Goal: Task Accomplishment & Management: Manage account settings

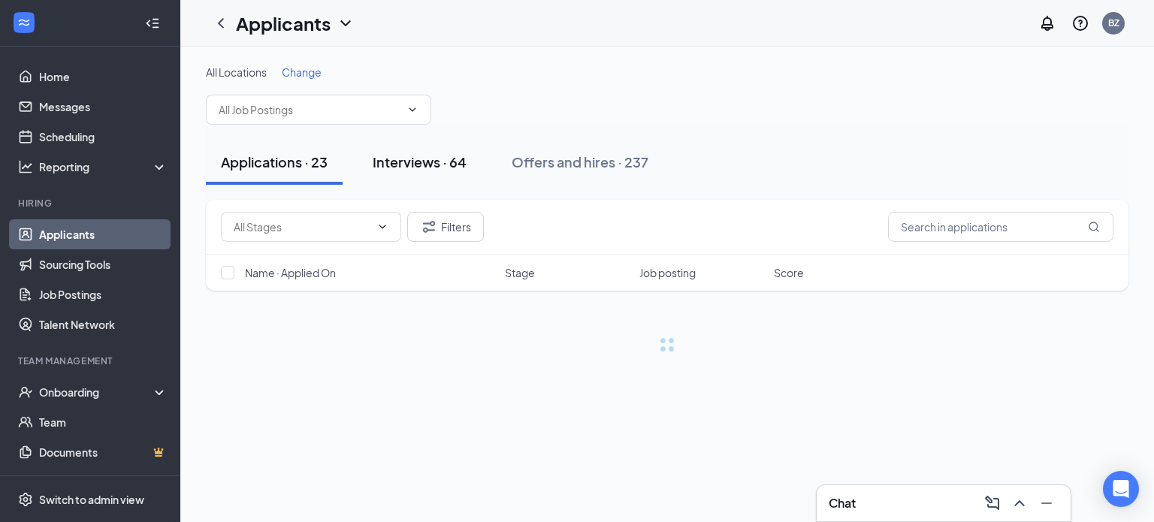
click at [430, 173] on button "Interviews · 64" at bounding box center [419, 162] width 124 height 45
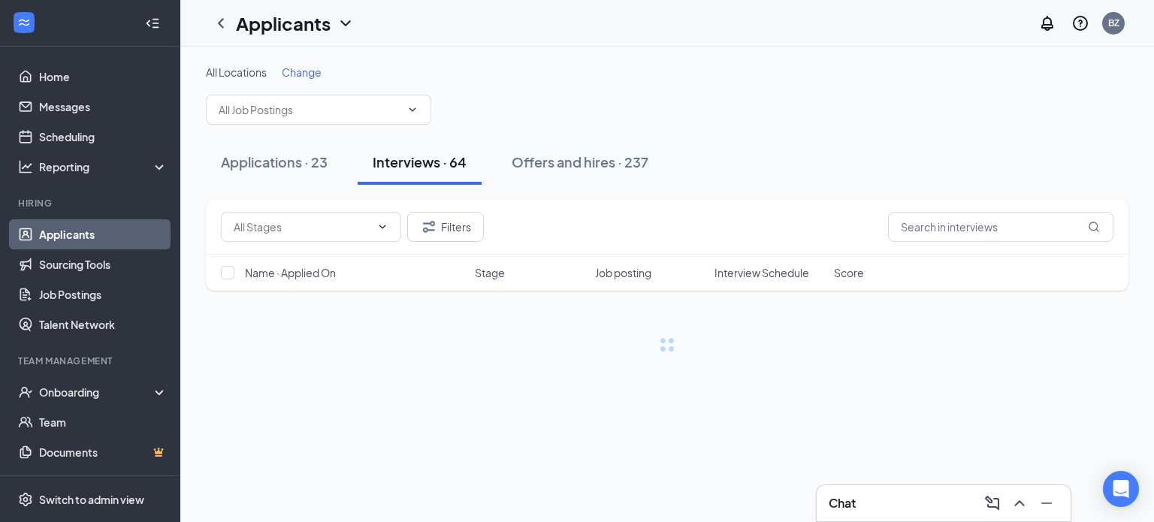
click at [309, 72] on span "Change" at bounding box center [302, 72] width 40 height 14
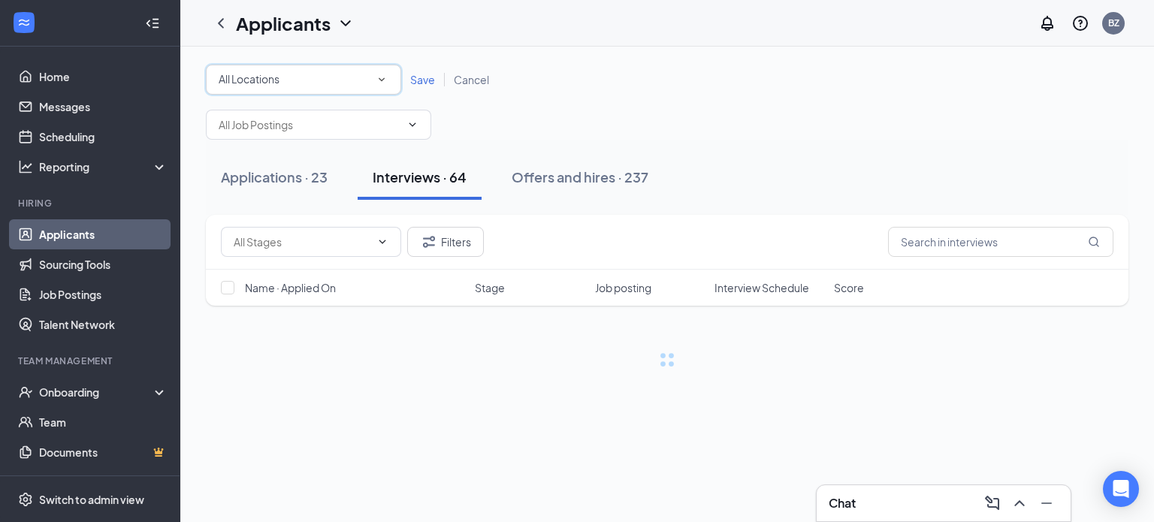
click at [309, 72] on div "All Locations" at bounding box center [304, 80] width 170 height 18
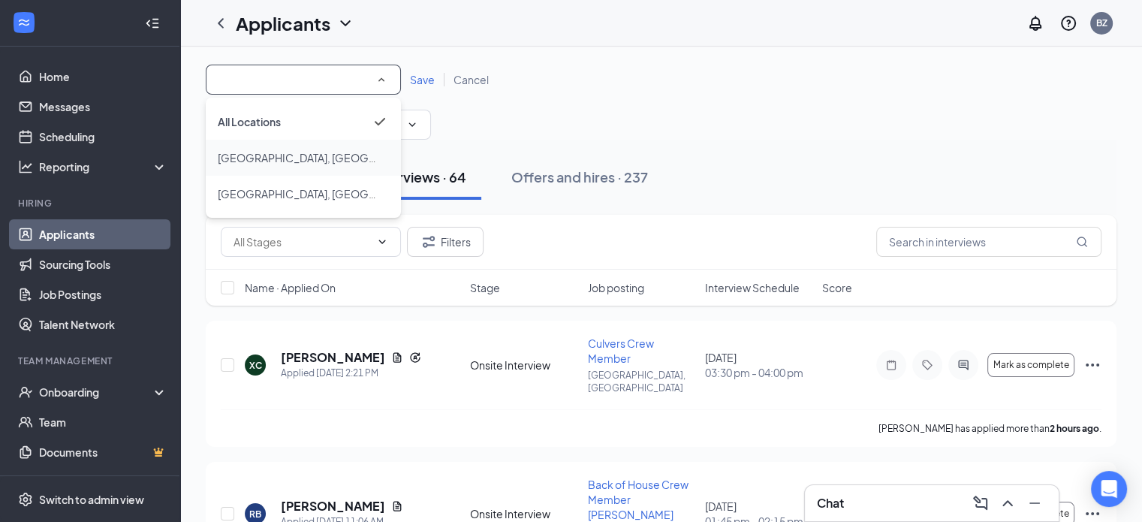
click at [285, 166] on div "[GEOGRAPHIC_DATA], [GEOGRAPHIC_DATA]" at bounding box center [303, 158] width 171 height 18
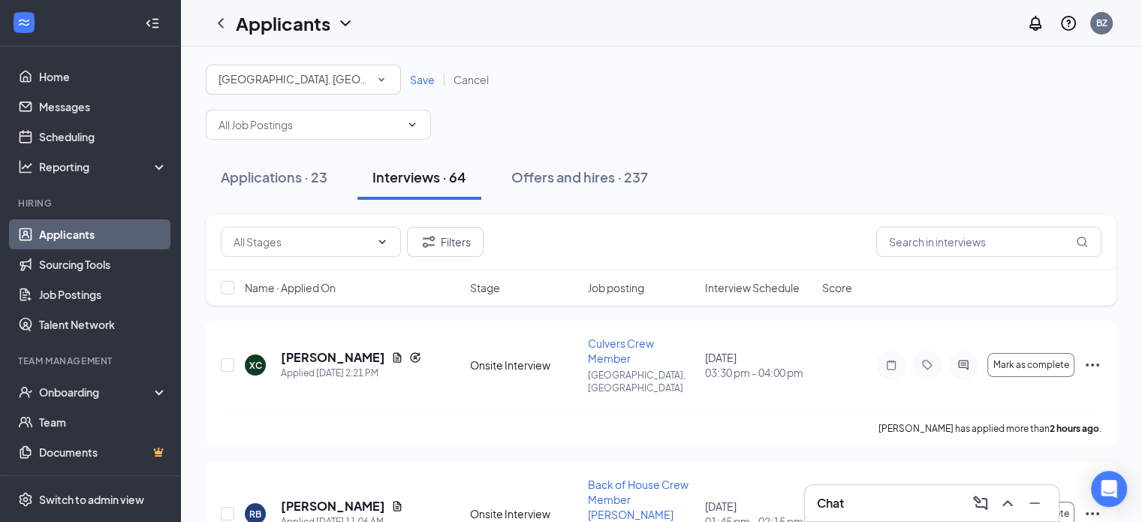
click at [410, 83] on span "Save" at bounding box center [422, 80] width 25 height 14
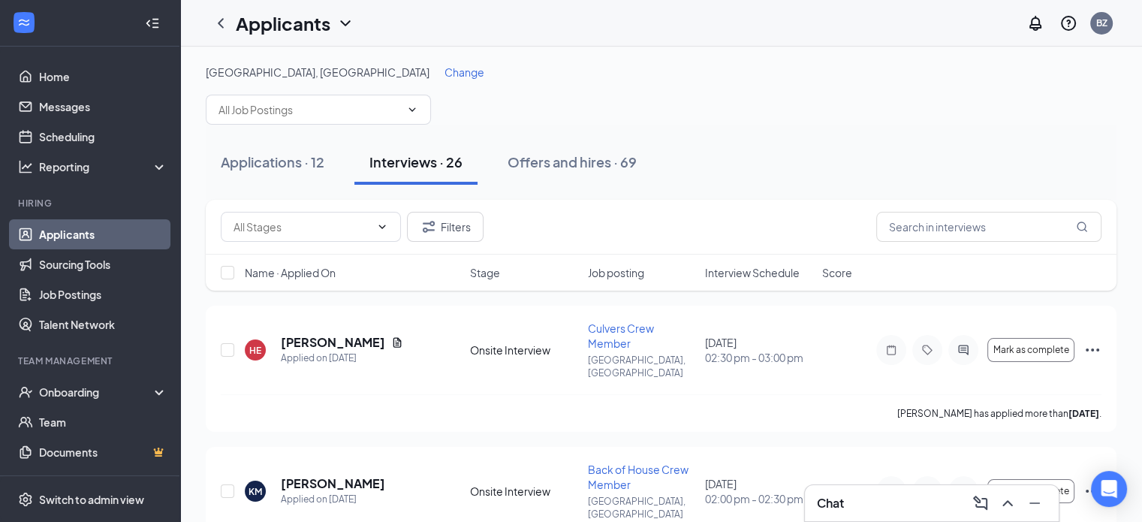
click at [745, 276] on span "Interview Schedule" at bounding box center [752, 272] width 95 height 15
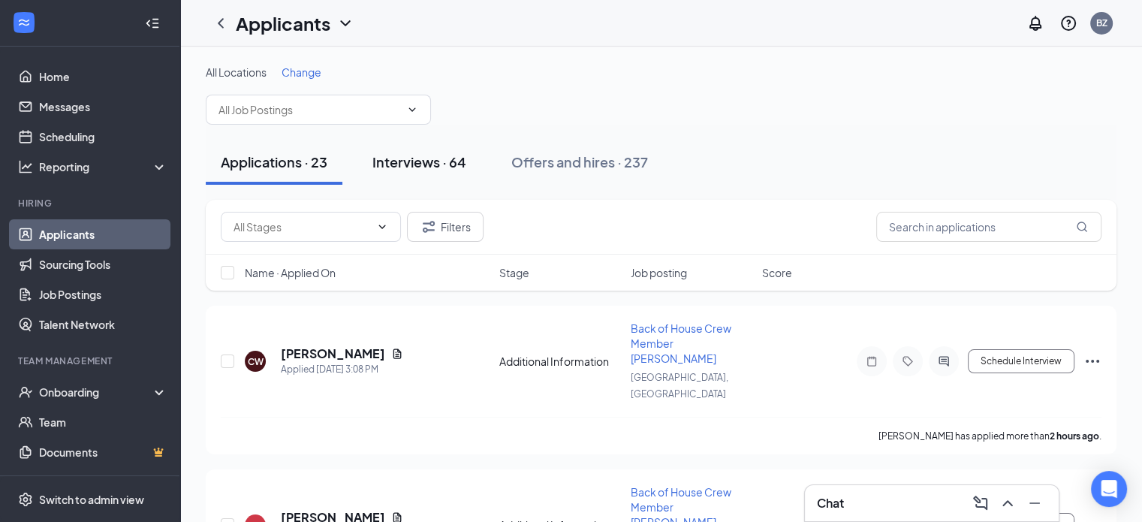
click at [437, 158] on div "Interviews · 64" at bounding box center [419, 161] width 94 height 19
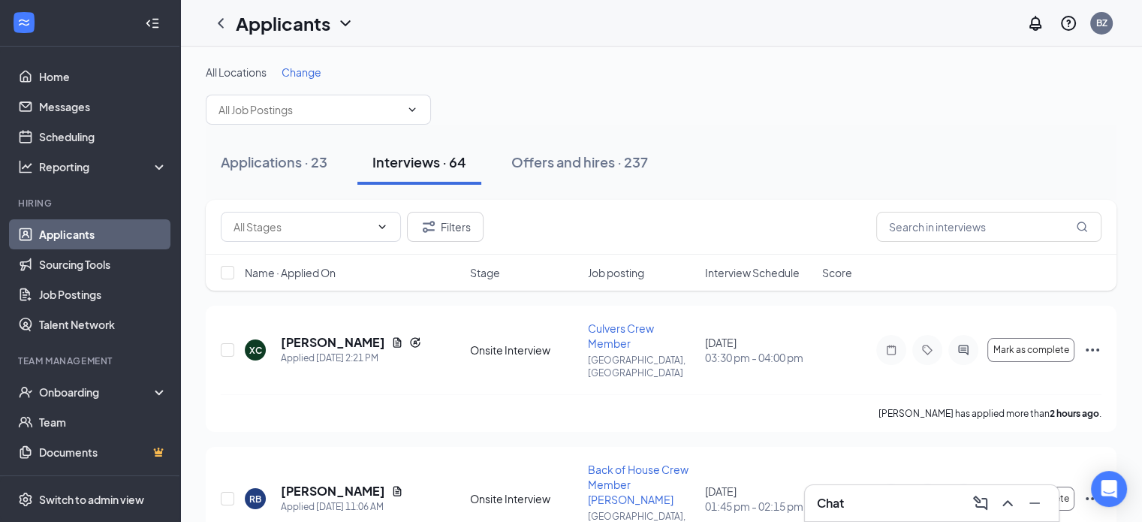
click at [303, 78] on span "Change" at bounding box center [302, 72] width 40 height 14
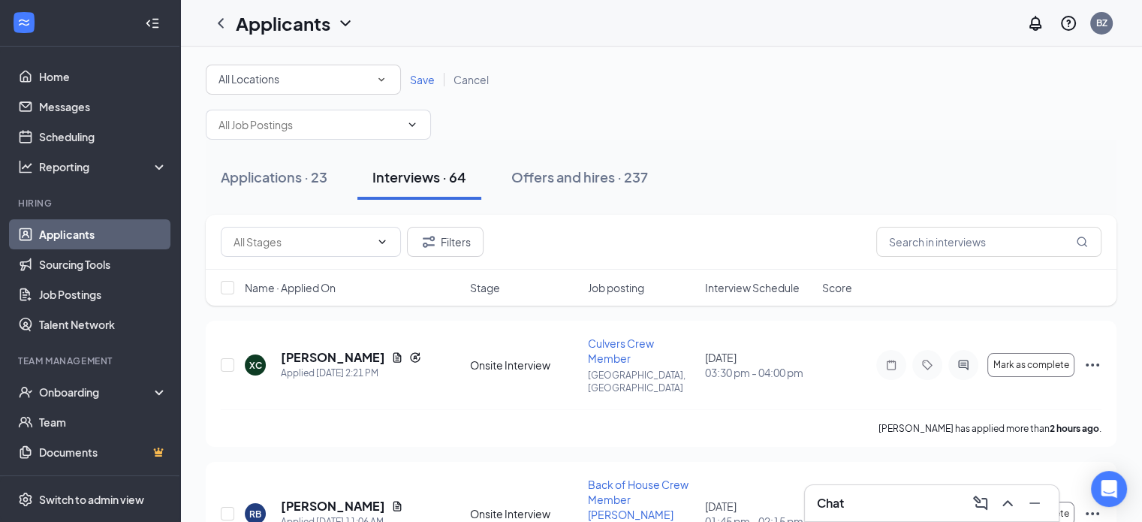
click at [303, 78] on div "All Locations" at bounding box center [304, 80] width 170 height 18
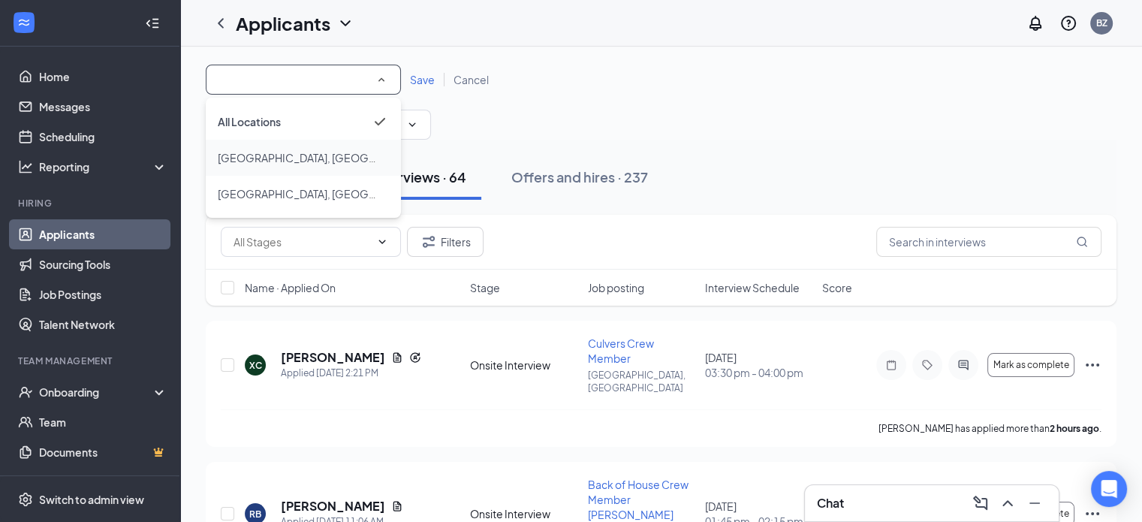
click at [276, 159] on div "[GEOGRAPHIC_DATA], [GEOGRAPHIC_DATA]" at bounding box center [303, 158] width 171 height 18
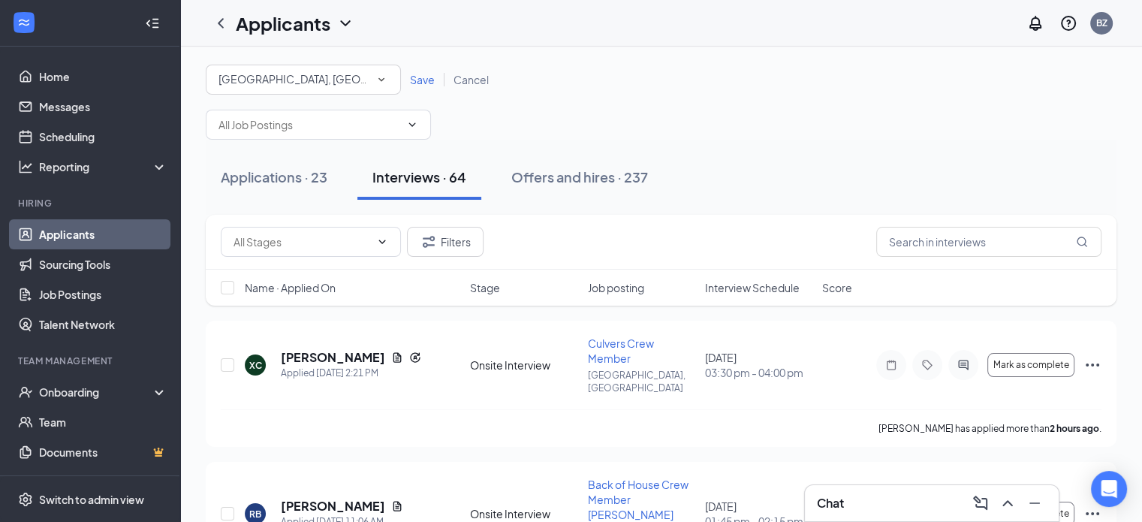
click at [421, 80] on span "Save" at bounding box center [422, 80] width 25 height 14
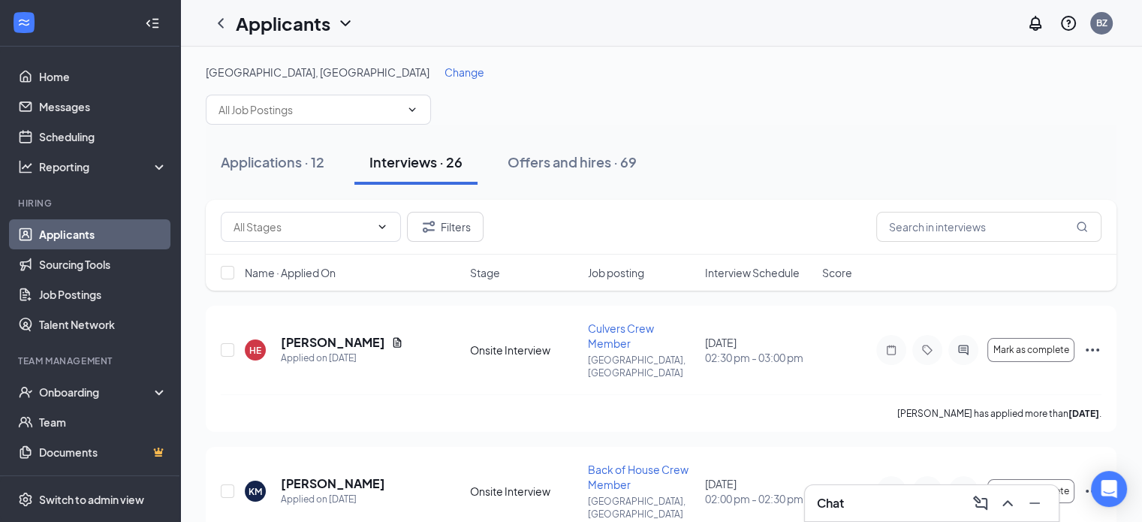
click at [762, 272] on span "Interview Schedule" at bounding box center [752, 272] width 95 height 15
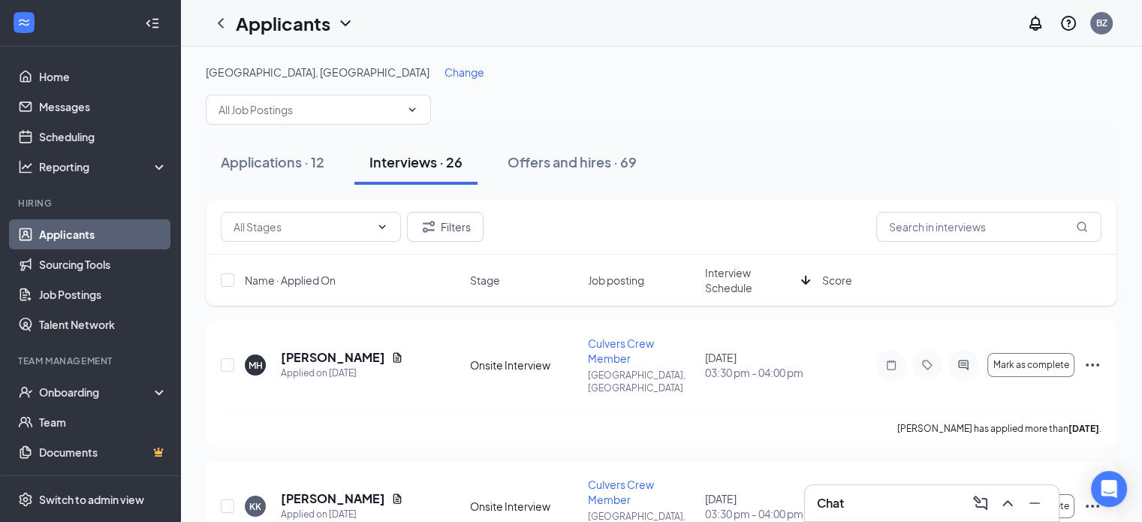
click at [746, 282] on span "Interview Schedule" at bounding box center [750, 280] width 90 height 30
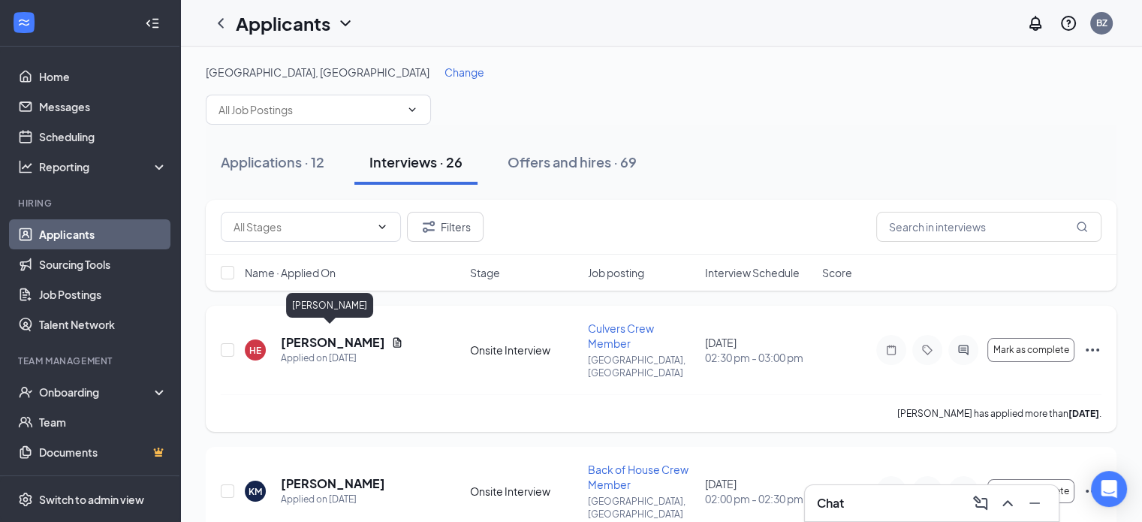
click at [333, 339] on h5 "[PERSON_NAME]" at bounding box center [333, 342] width 104 height 17
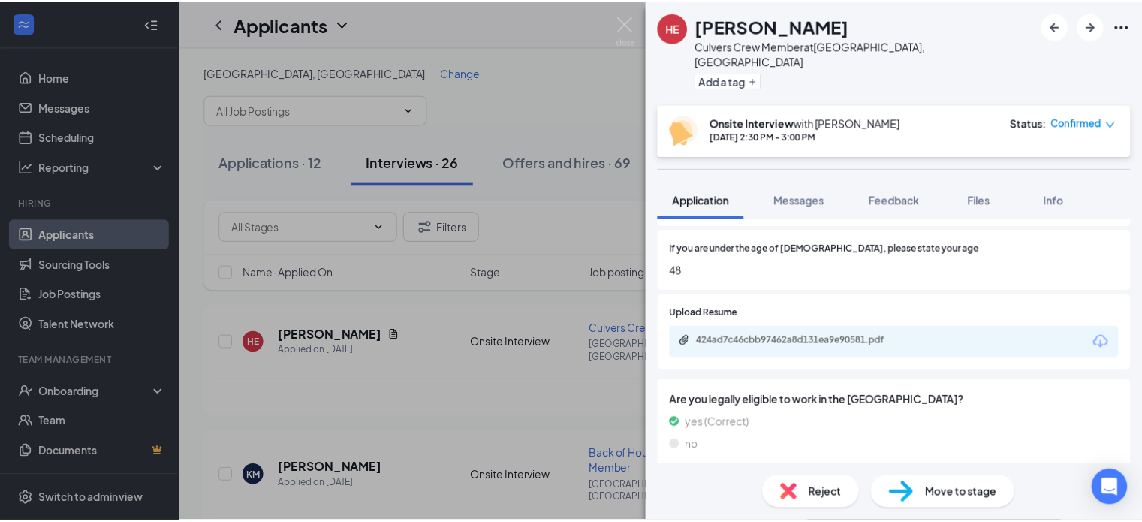
scroll to position [370, 0]
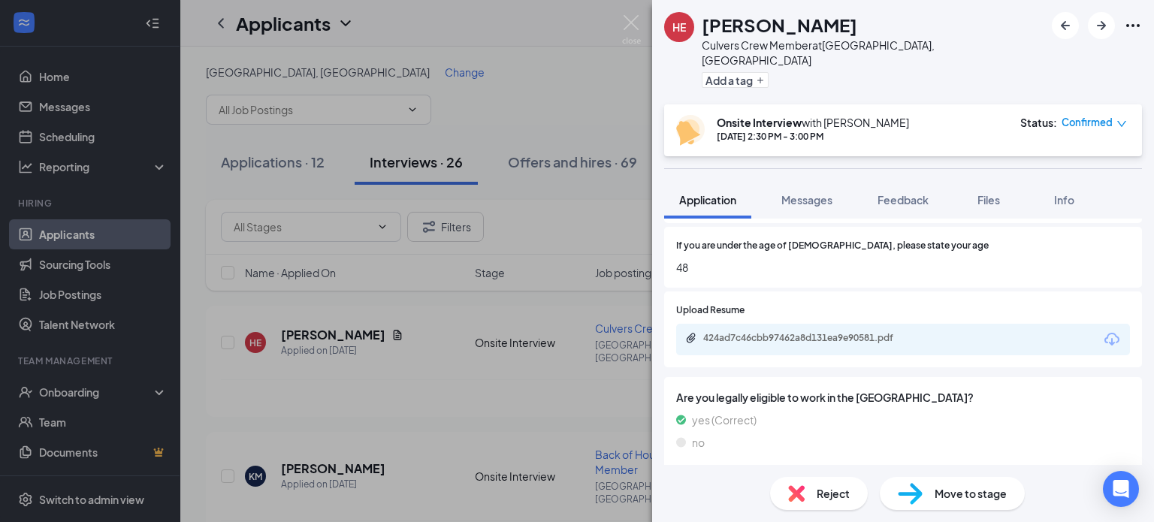
click at [320, 392] on div "HE Hugh Eversole Culvers Crew Member at Mason, OH Add a tag Onsite Interview wi…" at bounding box center [577, 261] width 1154 height 522
click at [330, 448] on div "HE Hugh Eversole Culvers Crew Member at Mason, OH Add a tag Onsite Interview wi…" at bounding box center [577, 261] width 1154 height 522
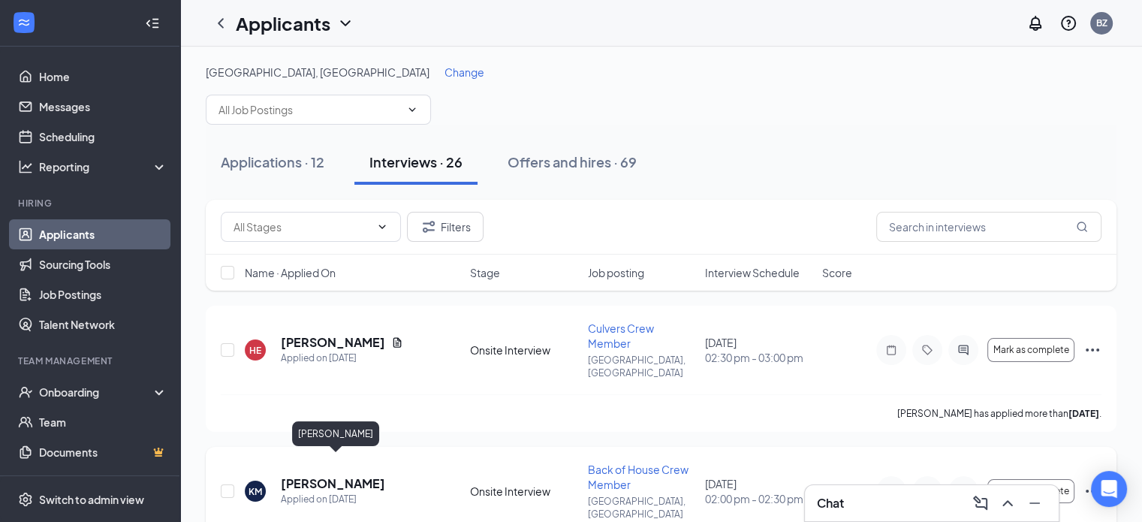
click at [332, 475] on h5 "[PERSON_NAME]" at bounding box center [333, 483] width 104 height 17
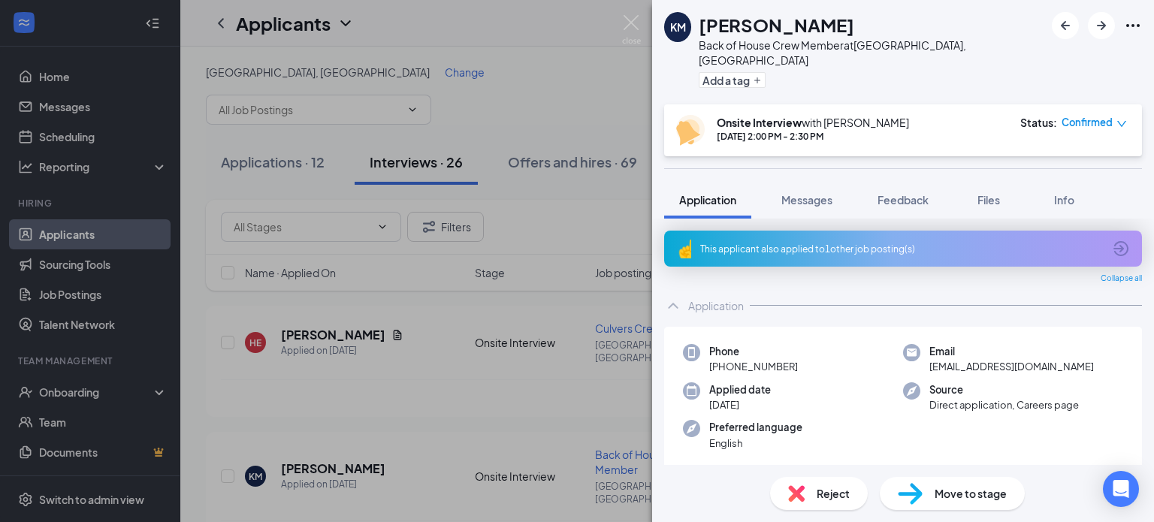
click at [594, 329] on div "KM Kethia Mbayalutondo Back of House Crew Member at Mason, OH Add a tag Onsite …" at bounding box center [577, 261] width 1154 height 522
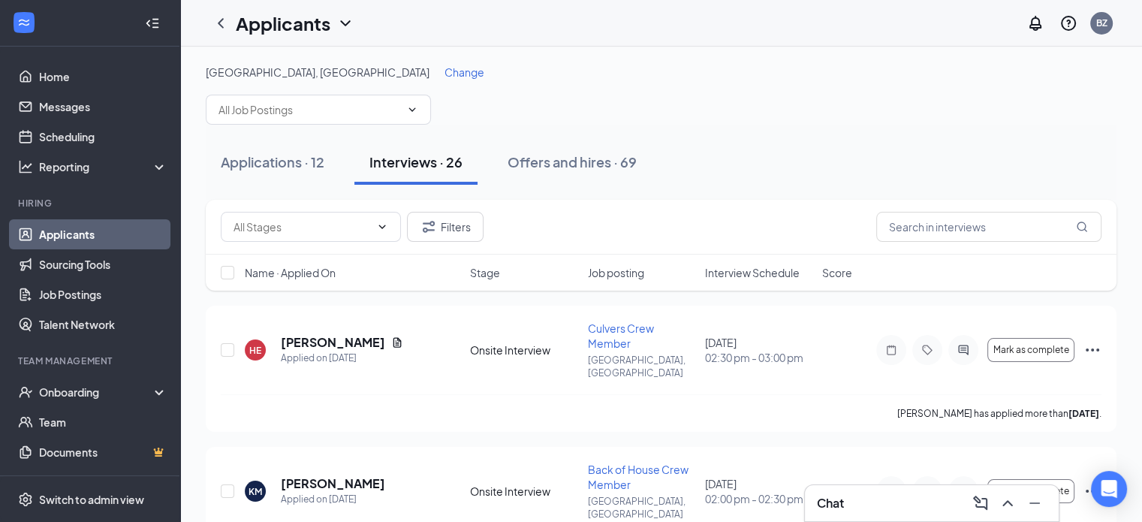
click at [751, 276] on span "Interview Schedule" at bounding box center [752, 272] width 95 height 15
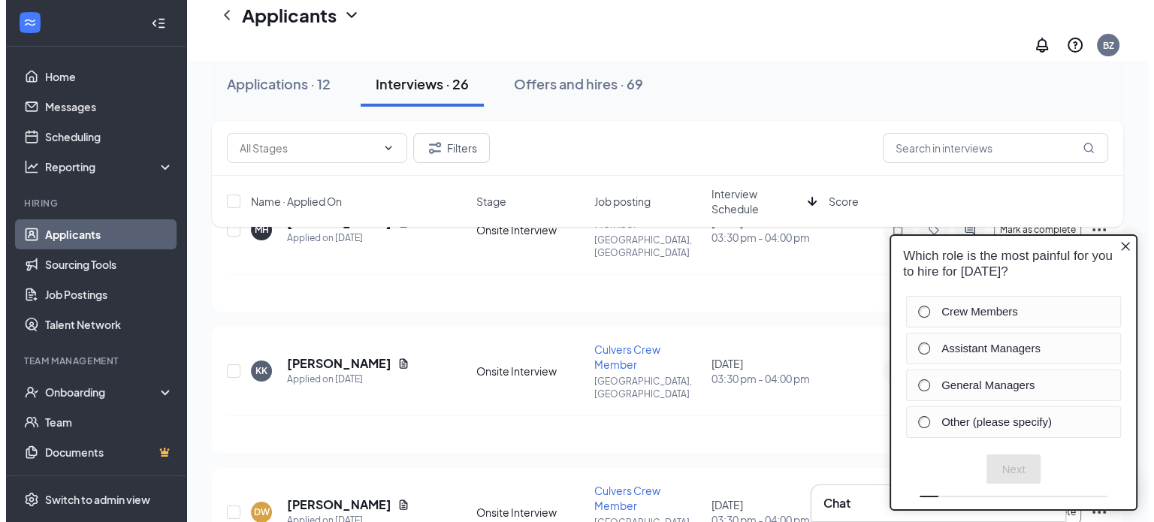
scroll to position [170, 0]
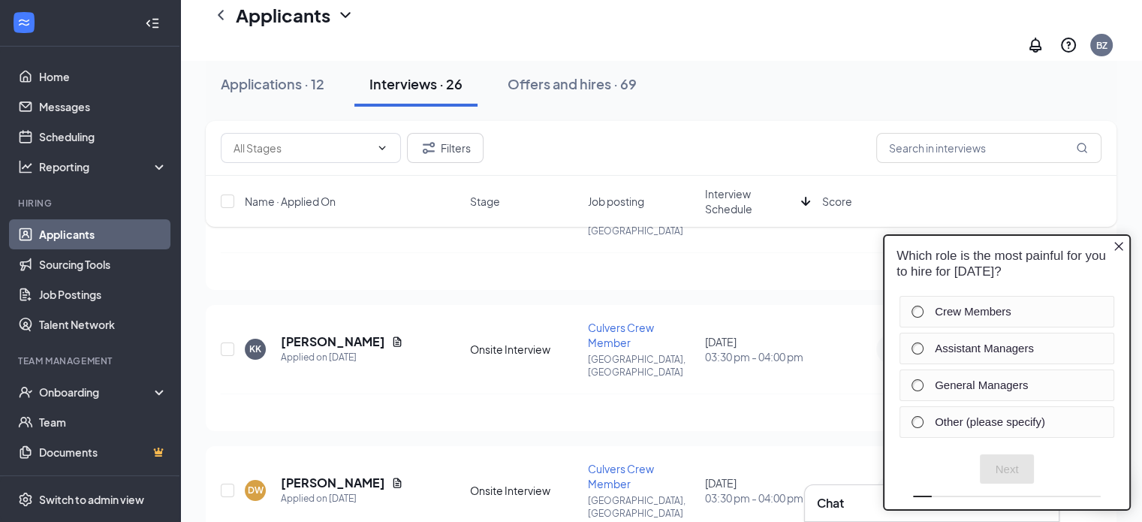
click at [1119, 247] on icon "Close button" at bounding box center [1118, 245] width 9 height 9
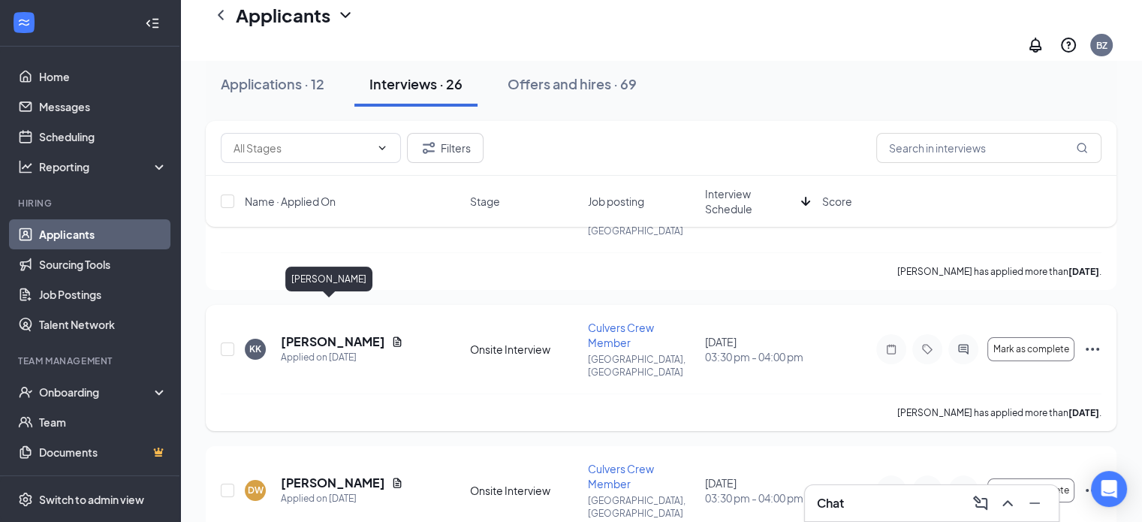
click at [340, 333] on h5 "[PERSON_NAME]" at bounding box center [333, 341] width 104 height 17
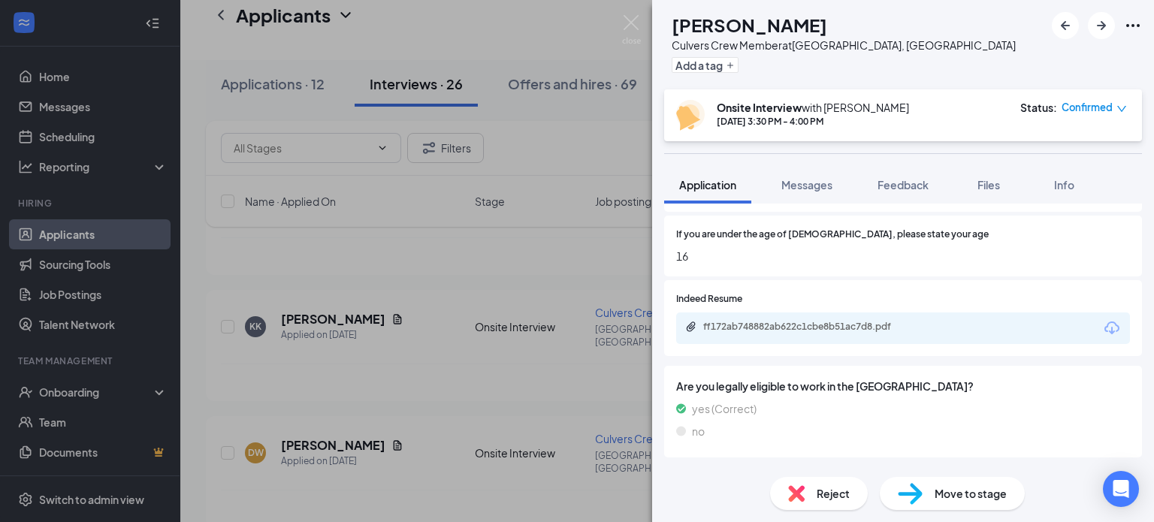
scroll to position [339, 0]
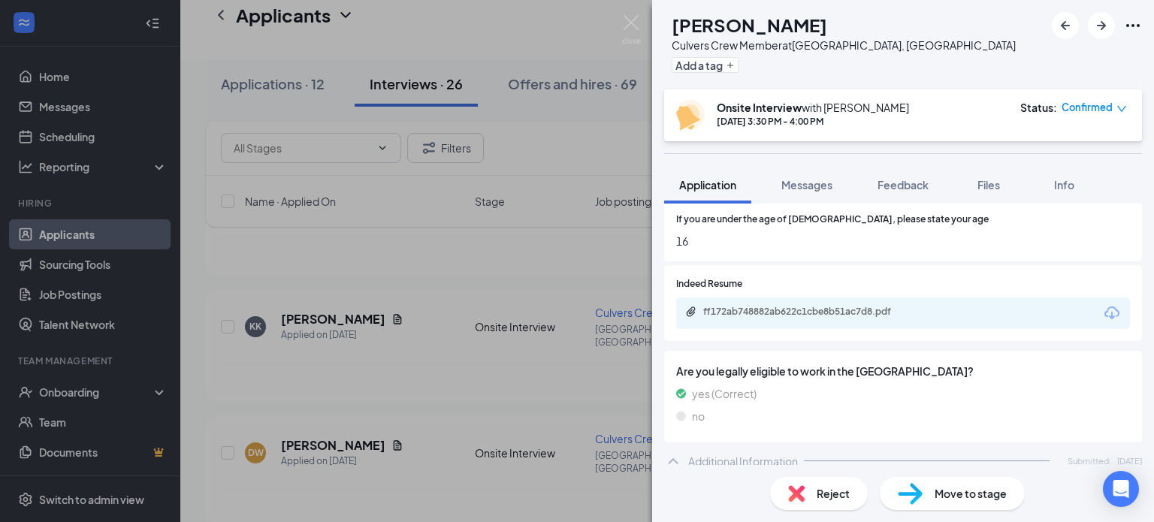
click at [511, 321] on div "KK Kimora Klein Culvers Crew Member at Mason, OH Add a tag Onsite Interview wit…" at bounding box center [577, 261] width 1154 height 522
click at [512, 324] on div "KK Kimora Klein Culvers Crew Member at Mason, OH Add a tag Onsite Interview wit…" at bounding box center [577, 261] width 1154 height 522
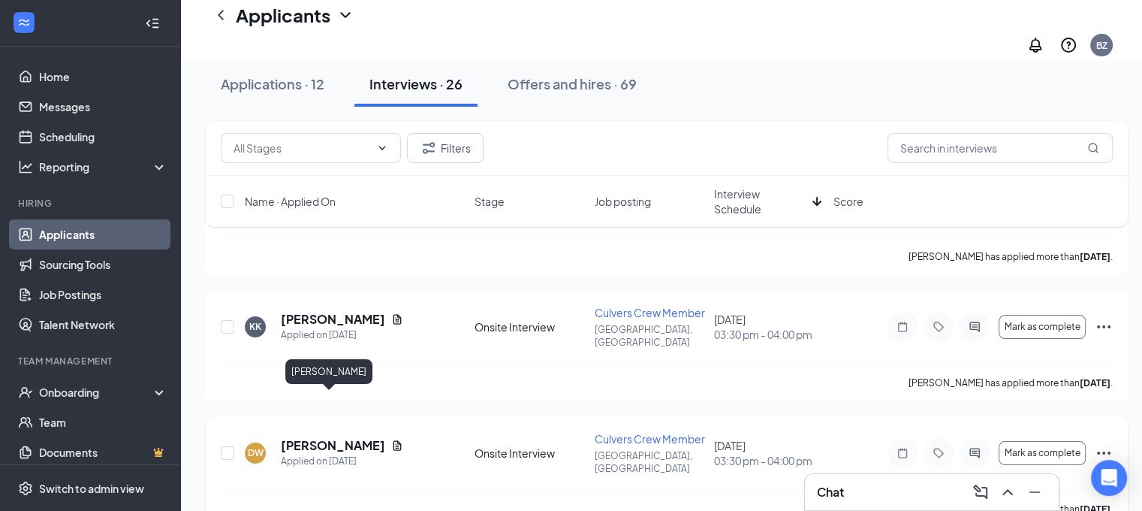
click at [303, 437] on h5 "[PERSON_NAME]" at bounding box center [333, 445] width 104 height 17
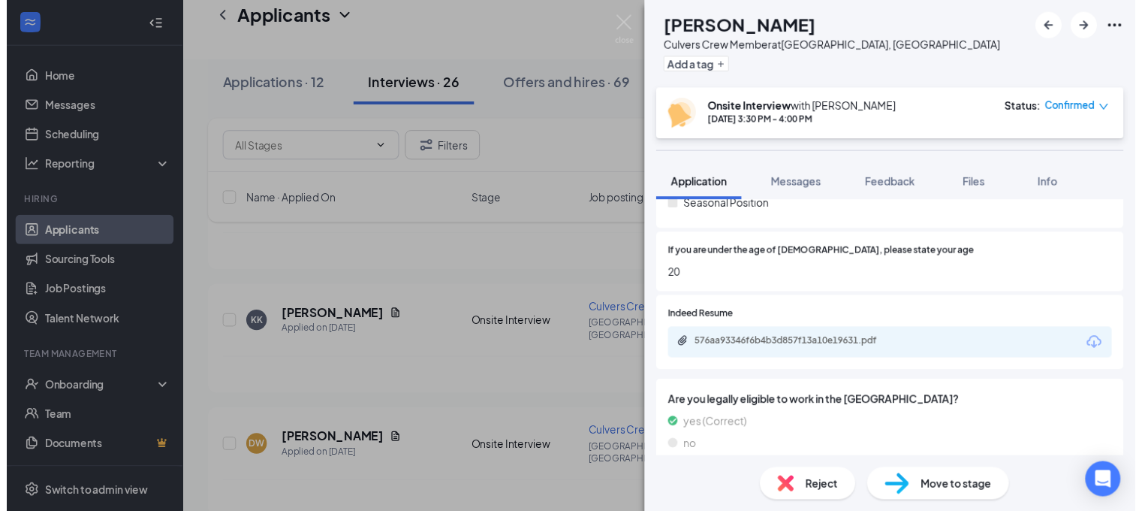
scroll to position [328, 0]
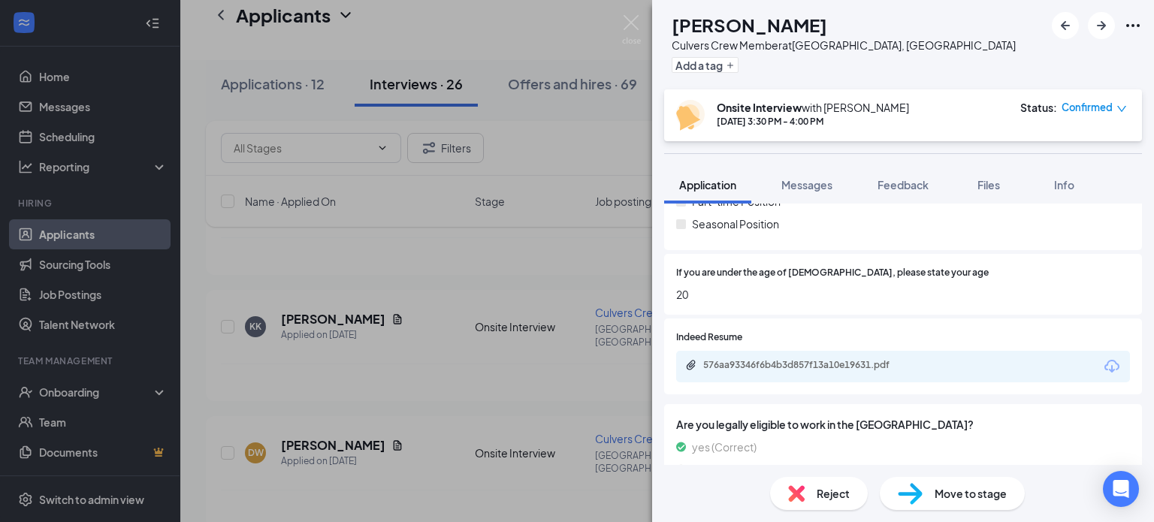
click at [532, 402] on div "DW Dawn Waters Culvers Crew Member at Mason, OH Add a tag Onsite Interview with…" at bounding box center [577, 261] width 1154 height 522
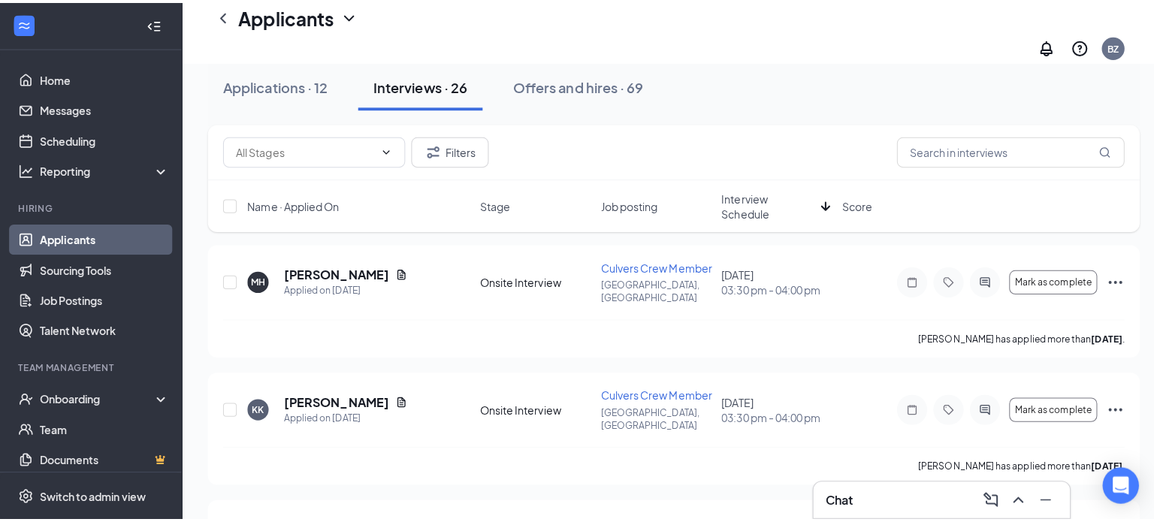
scroll to position [99, 0]
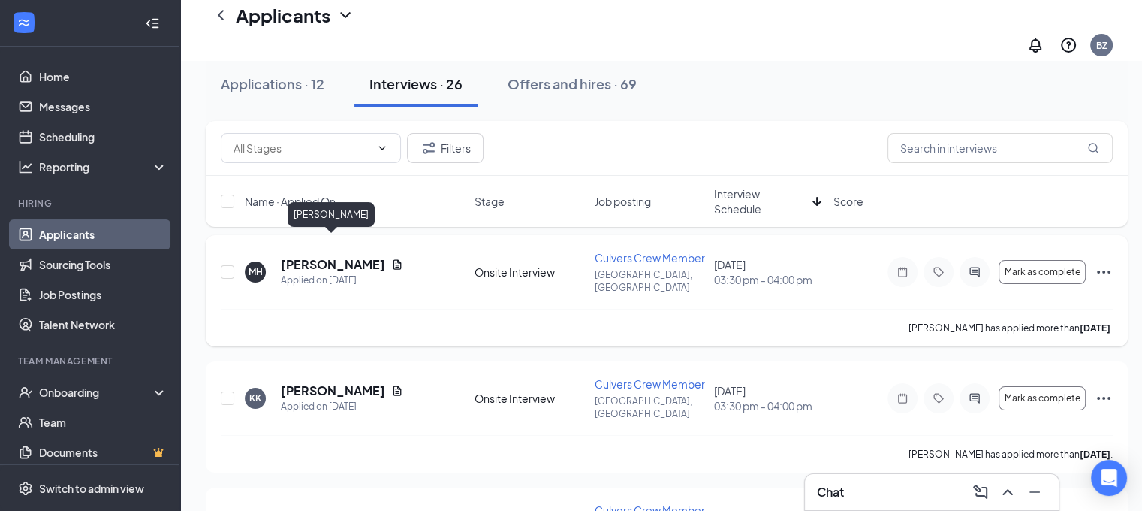
click at [348, 256] on h5 "[PERSON_NAME]" at bounding box center [333, 264] width 104 height 17
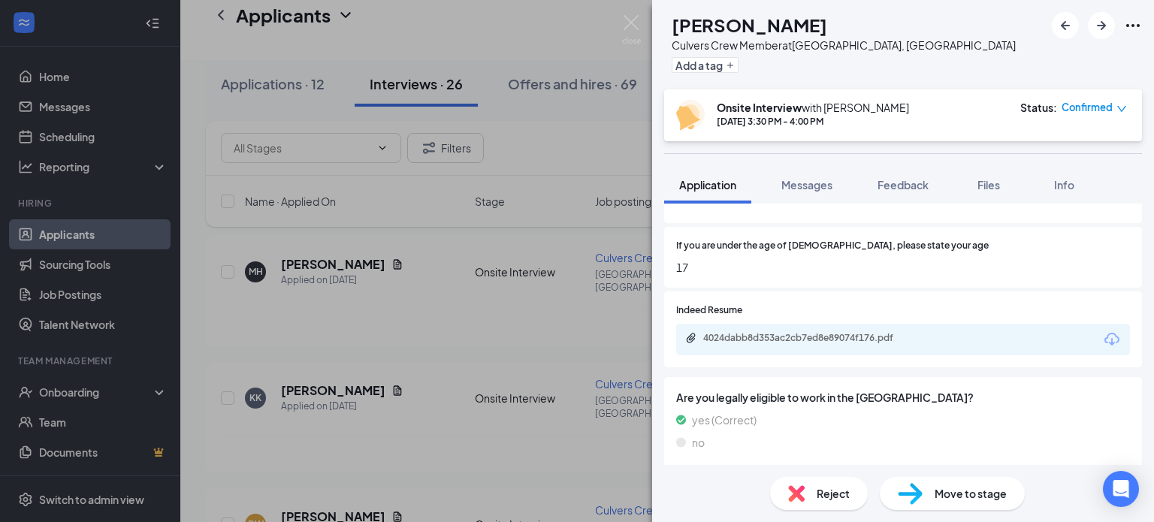
scroll to position [306, 0]
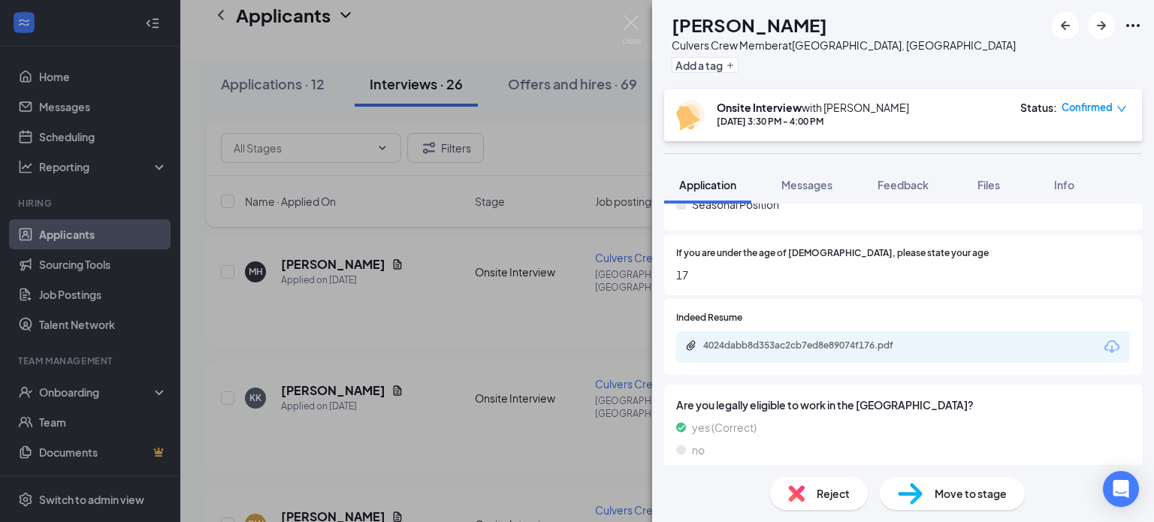
click at [1102, 347] on icon "Download" at bounding box center [1111, 347] width 18 height 18
